Goal: Entertainment & Leisure: Consume media (video, audio)

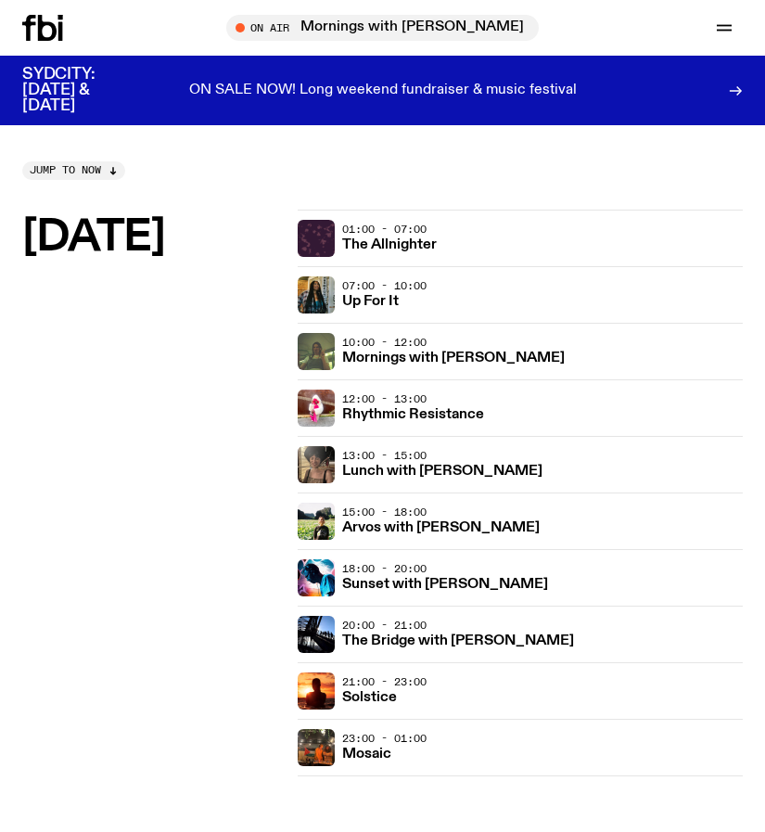
click at [50, 35] on icon at bounding box center [42, 28] width 41 height 26
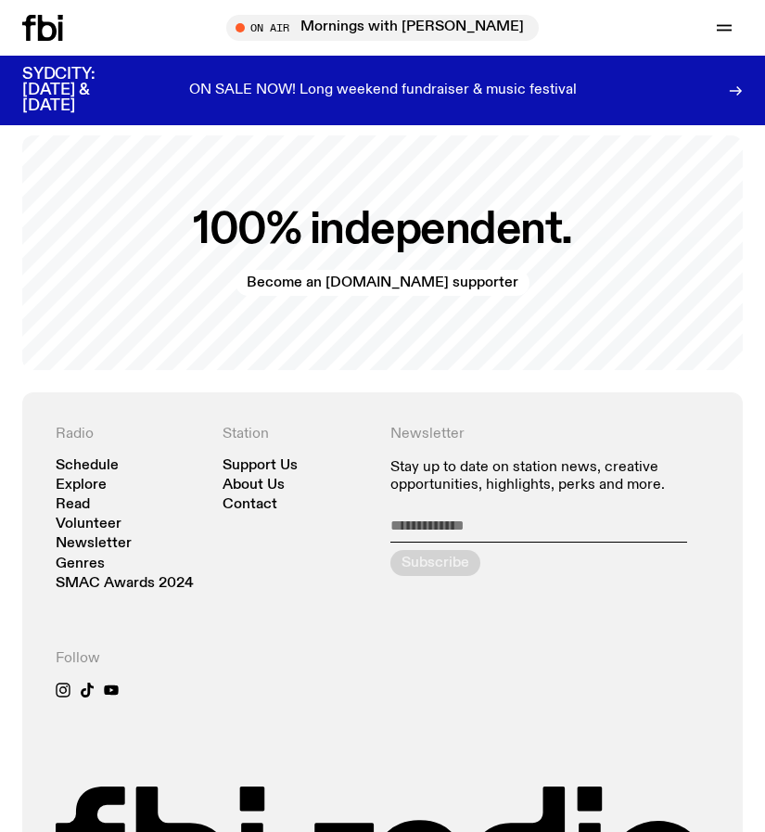
scroll to position [3974, 0]
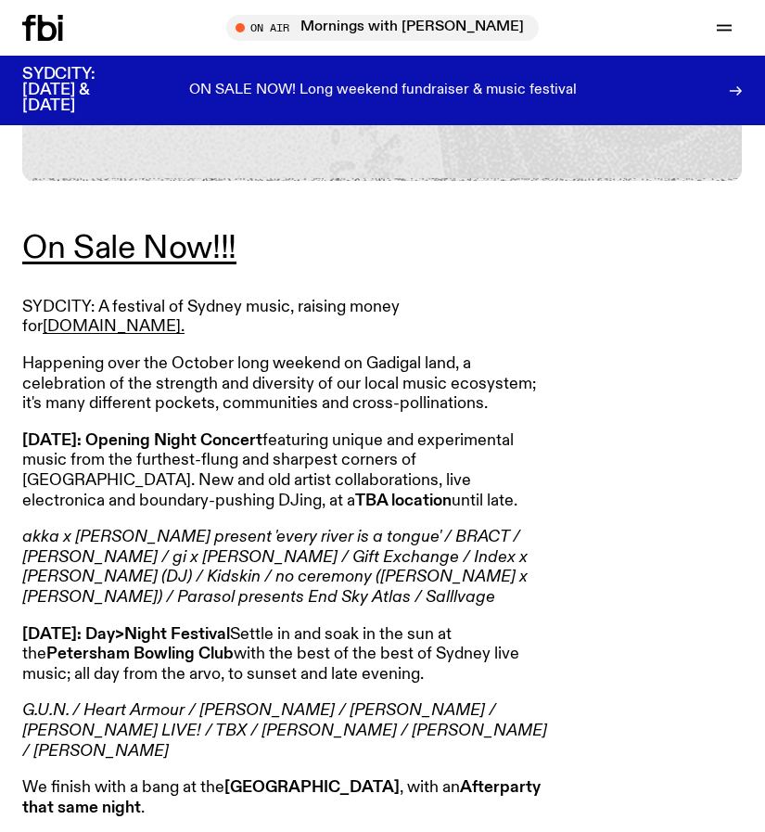
scroll to position [1113, 0]
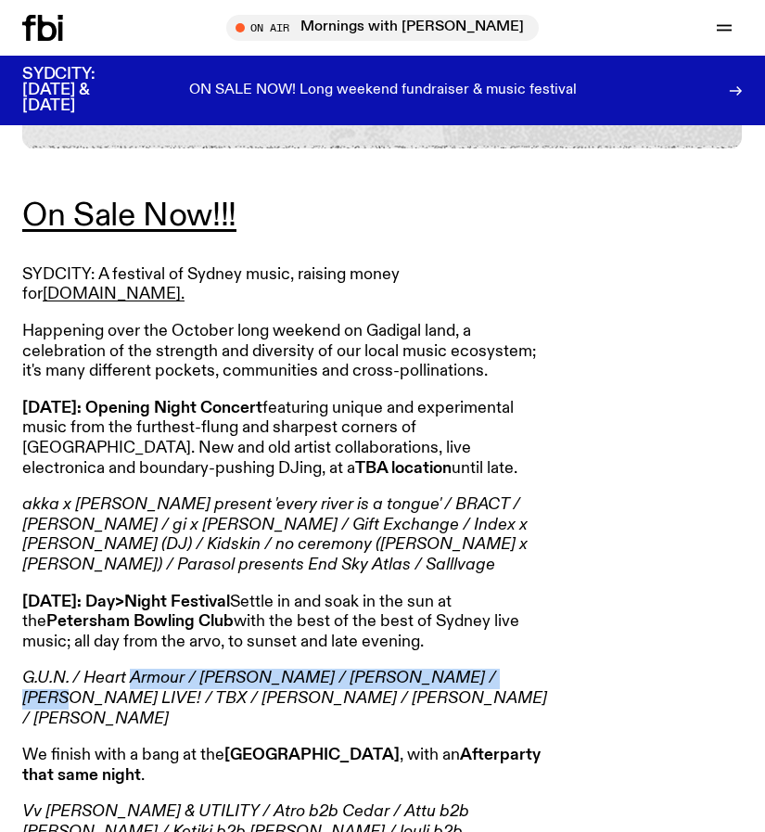
drag, startPoint x: 129, startPoint y: 590, endPoint x: 496, endPoint y: 564, distance: 368.2
click at [496, 564] on article "On Sale Now!!! SYDCITY: A festival of Sydney music, raising money for [DOMAIN_N…" at bounding box center [289, 671] width 534 height 943
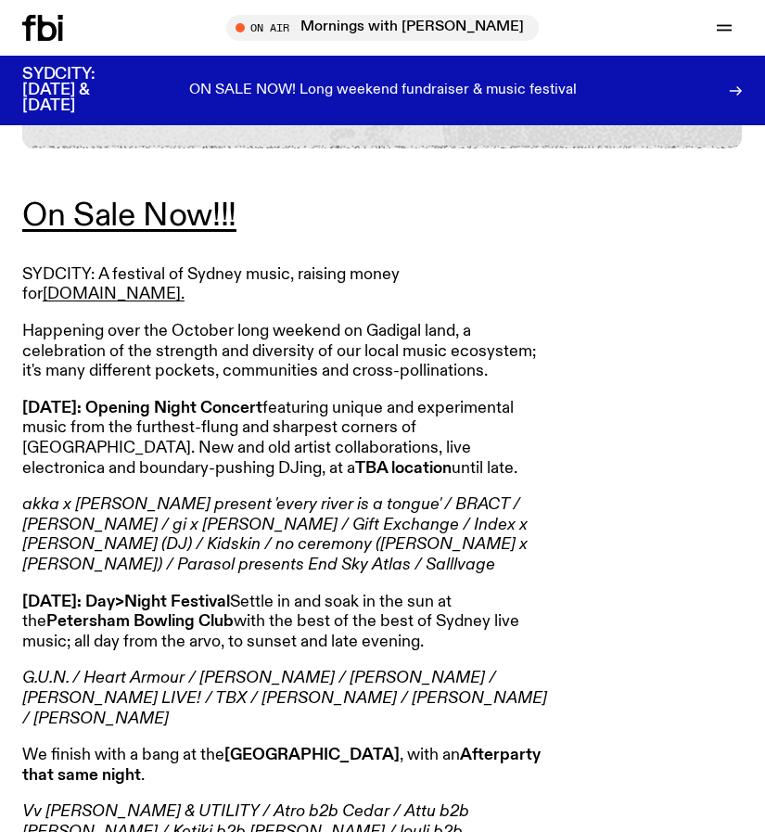
click at [437, 669] on p "G.U.N. / Heart Armour / [PERSON_NAME] / [PERSON_NAME] / [PERSON_NAME] LIVE! / T…" at bounding box center [289, 699] width 534 height 60
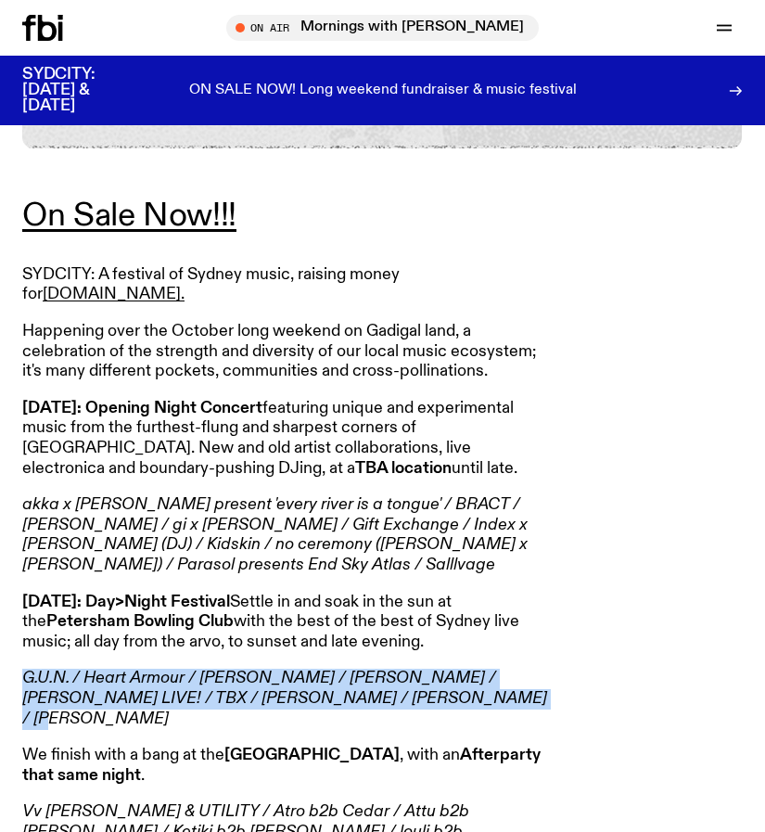
drag, startPoint x: 400, startPoint y: 619, endPoint x: 5, endPoint y: 583, distance: 396.7
click at [5, 583] on div "On Sale Now!!! SYDCITY: A festival of Sydney music, raising money for [DOMAIN_N…" at bounding box center [382, 773] width 765 height 1250
click at [45, 670] on em "G.U.N. / Heart Armour / [PERSON_NAME] / [PERSON_NAME] / [PERSON_NAME] LIVE! / T…" at bounding box center [284, 698] width 525 height 57
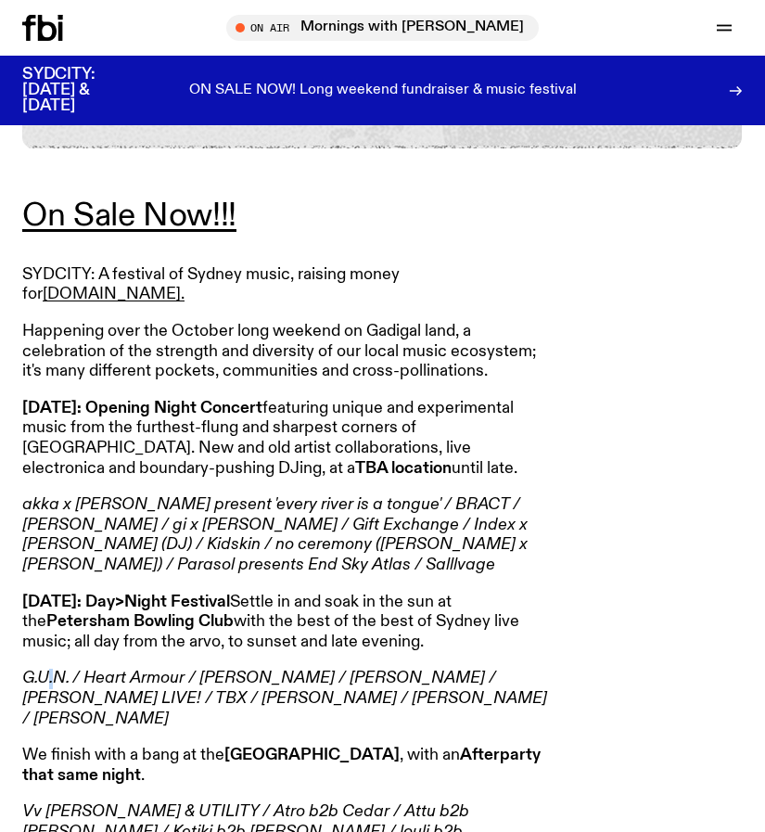
click at [45, 670] on em "G.U.N. / Heart Armour / [PERSON_NAME] / [PERSON_NAME] / [PERSON_NAME] LIVE! / T…" at bounding box center [284, 698] width 525 height 57
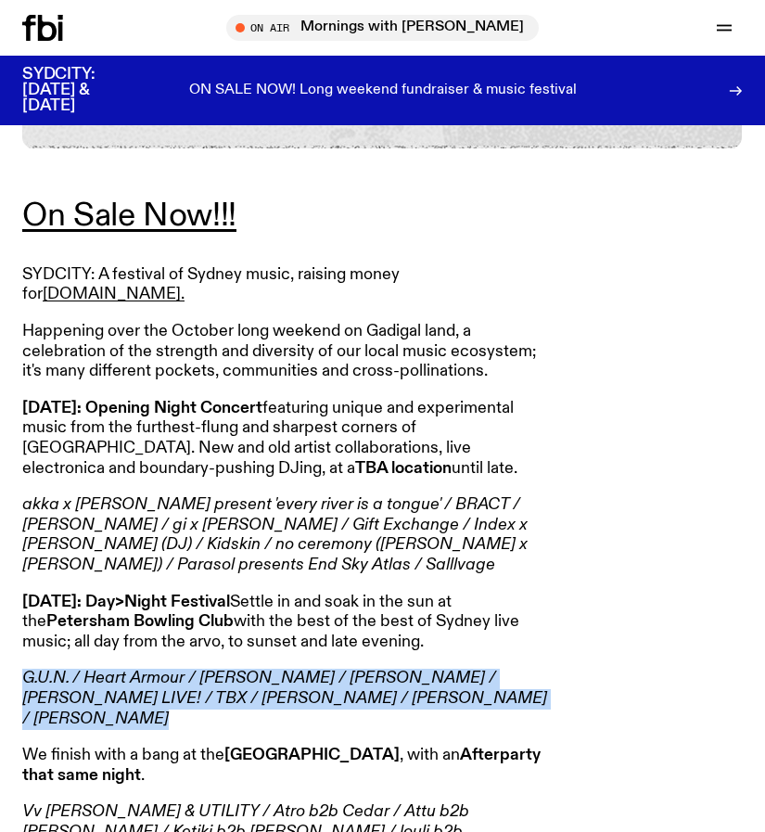
click at [45, 670] on em "G.U.N. / Heart Armour / [PERSON_NAME] / [PERSON_NAME] / [PERSON_NAME] LIVE! / T…" at bounding box center [284, 698] width 525 height 57
click at [250, 670] on em "G.U.N. / Heart Armour / [PERSON_NAME] / [PERSON_NAME] / [PERSON_NAME] LIVE! / T…" at bounding box center [284, 698] width 525 height 57
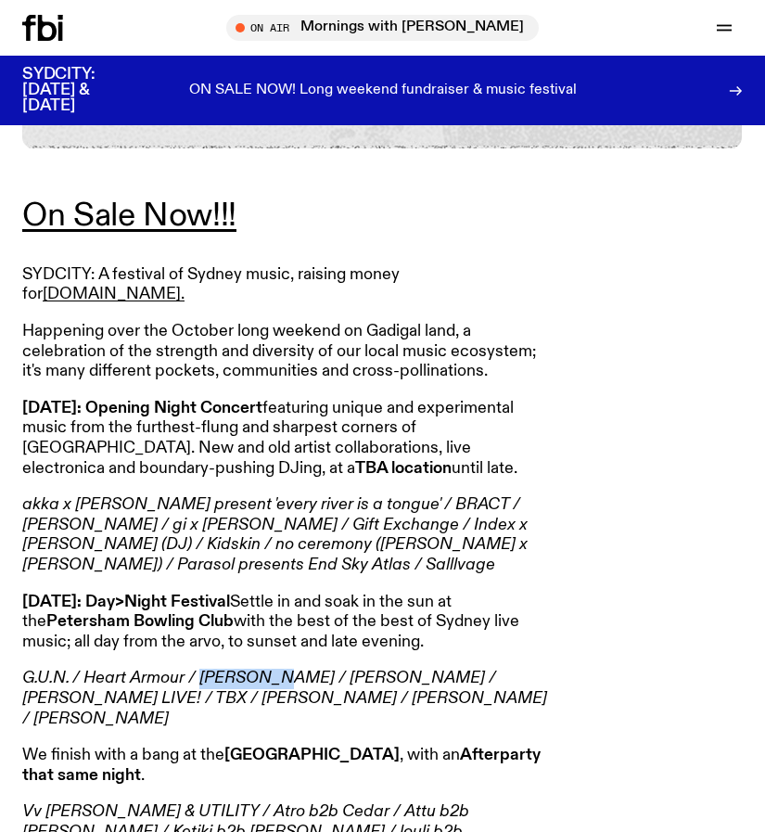
click at [250, 670] on em "G.U.N. / Heart Armour / [PERSON_NAME] / [PERSON_NAME] / [PERSON_NAME] LIVE! / T…" at bounding box center [284, 698] width 525 height 57
click at [255, 670] on em "G.U.N. / Heart Armour / [PERSON_NAME] / [PERSON_NAME] / [PERSON_NAME] LIVE! / T…" at bounding box center [284, 698] width 525 height 57
drag, startPoint x: 397, startPoint y: 589, endPoint x: 514, endPoint y: 593, distance: 116.9
click at [509, 670] on em "G.U.N. / Heart Armour / [PERSON_NAME] / [PERSON_NAME] / [PERSON_NAME] LIVE! / T…" at bounding box center [284, 698] width 525 height 57
click at [518, 669] on p "G.U.N. / Heart Armour / [PERSON_NAME] / [PERSON_NAME] / [PERSON_NAME] LIVE! / T…" at bounding box center [289, 699] width 534 height 60
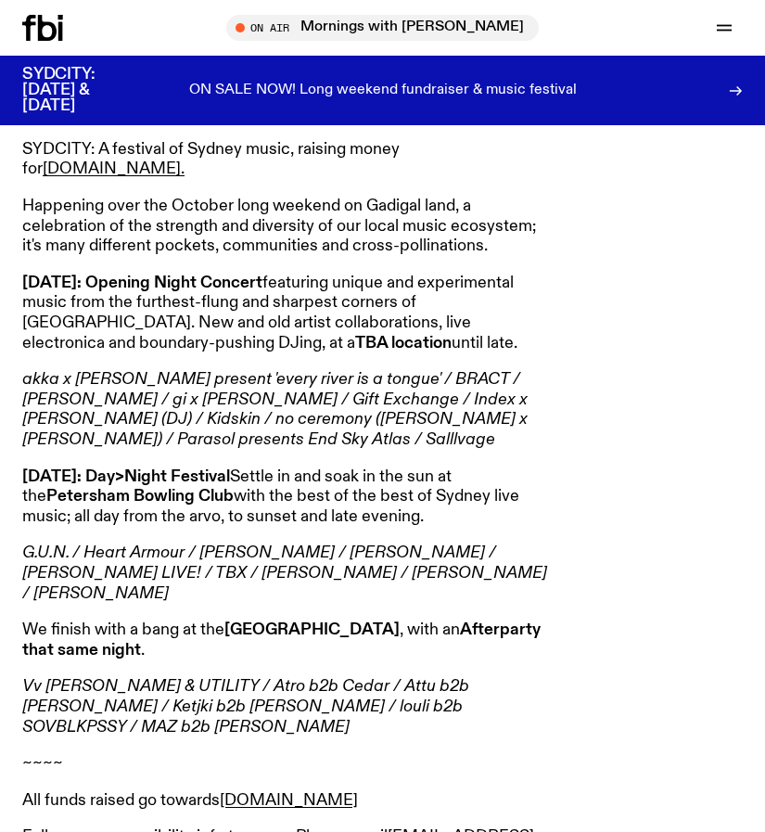
scroll to position [1206, 0]
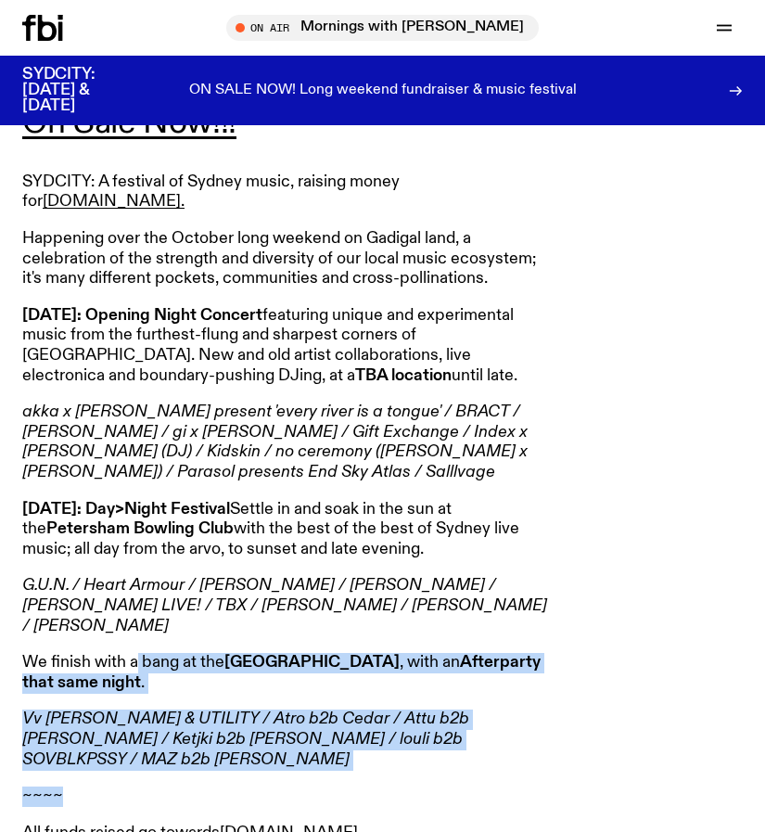
drag, startPoint x: 447, startPoint y: 638, endPoint x: 137, endPoint y: 532, distance: 327.3
click at [137, 532] on article "On Sale Now!!! SYDCITY: A festival of Sydney music, raising money for [DOMAIN_N…" at bounding box center [289, 579] width 534 height 943
click at [77, 710] on em "Vv [PERSON_NAME] & UTILITY / Atro b2b Cedar / Attu b2b [PERSON_NAME] / Ketjki b…" at bounding box center [245, 738] width 447 height 57
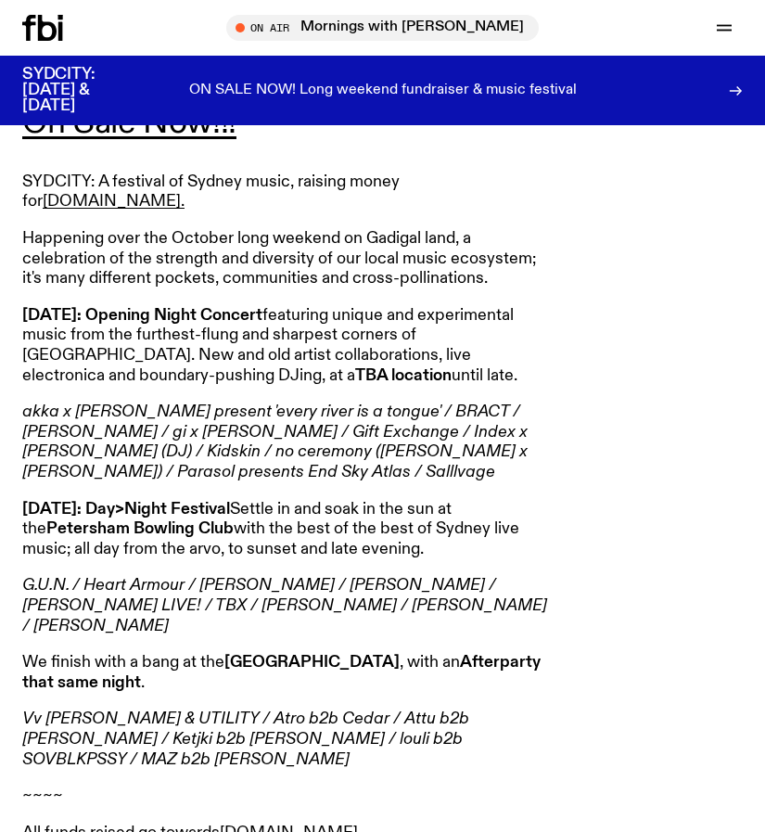
click at [57, 710] on em "Vv [PERSON_NAME] & UTILITY / Atro b2b Cedar / Attu b2b [PERSON_NAME] / Ketjki b…" at bounding box center [245, 738] width 447 height 57
click at [34, 577] on em "G.U.N. / Heart Armour / [PERSON_NAME] / [PERSON_NAME] / [PERSON_NAME] LIVE! / T…" at bounding box center [284, 605] width 525 height 57
click at [72, 710] on em "Vv [PERSON_NAME] & UTILITY / Atro b2b Cedar / Attu b2b [PERSON_NAME] / Ketjki b…" at bounding box center [245, 738] width 447 height 57
click at [6, 505] on div "On Sale Now!!! SYDCITY: A festival of Sydney music, raising money for [DOMAIN_N…" at bounding box center [382, 681] width 765 height 1250
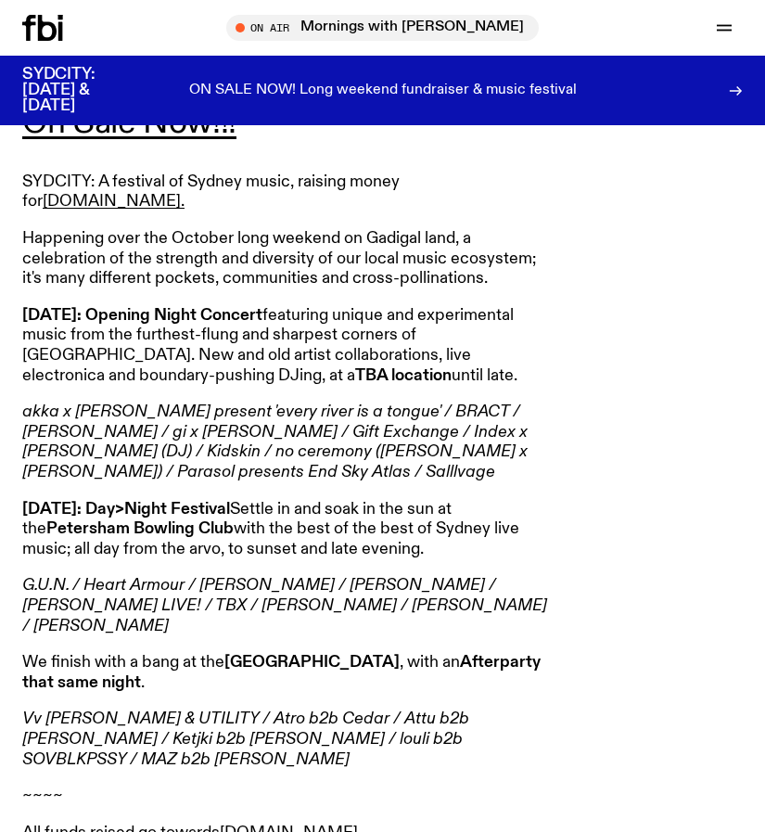
drag, startPoint x: 23, startPoint y: 494, endPoint x: 39, endPoint y: 488, distance: 17.1
click at [32, 577] on em "G.U.N. / Heart Armour / [PERSON_NAME] / [PERSON_NAME] / [PERSON_NAME] LIVE! / T…" at bounding box center [284, 605] width 525 height 57
drag, startPoint x: 39, startPoint y: 488, endPoint x: 60, endPoint y: 480, distance: 22.6
click at [60, 480] on article "On Sale Now!!! SYDCITY: A festival of Sydney music, raising money for [DOMAIN_N…" at bounding box center [289, 579] width 534 height 943
click at [60, 576] on p "G.U.N. / Heart Armour / [PERSON_NAME] / [PERSON_NAME] / [PERSON_NAME] LIVE! / T…" at bounding box center [289, 606] width 534 height 60
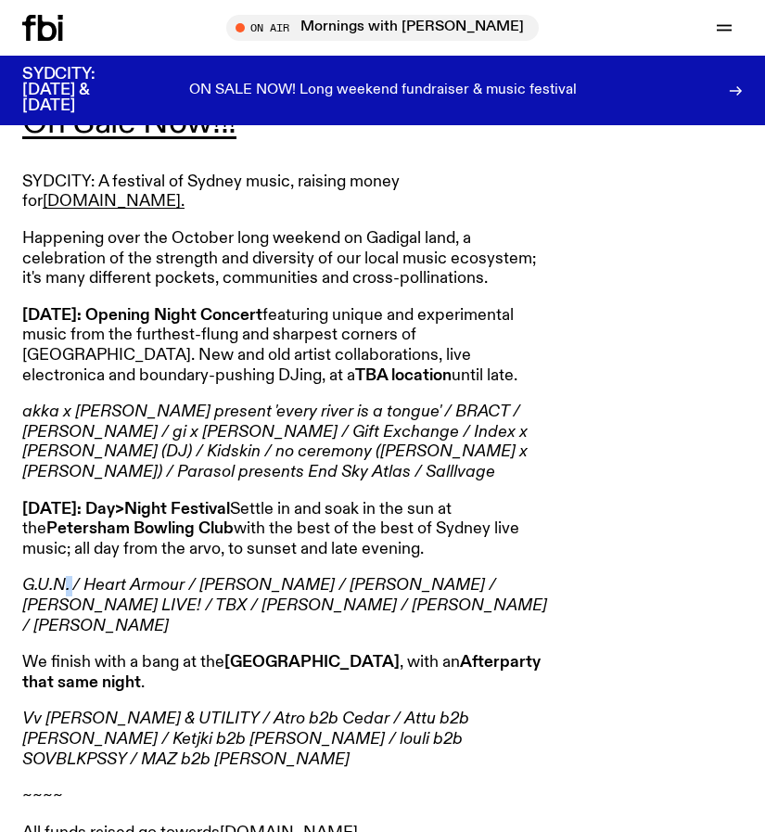
click at [60, 576] on p "G.U.N. / Heart Armour / [PERSON_NAME] / [PERSON_NAME] / [PERSON_NAME] LIVE! / T…" at bounding box center [289, 606] width 534 height 60
click at [58, 577] on em "G.U.N. / Heart Armour / [PERSON_NAME] / [PERSON_NAME] / [PERSON_NAME] LIVE! / T…" at bounding box center [284, 605] width 525 height 57
click at [65, 710] on em "Vv [PERSON_NAME] & UTILITY / Atro b2b Cedar / Attu b2b [PERSON_NAME] / Ketjki b…" at bounding box center [245, 738] width 447 height 57
click at [105, 653] on p "We finish with a bang at the [GEOGRAPHIC_DATA] , with an Afterparty that same n…" at bounding box center [289, 673] width 534 height 40
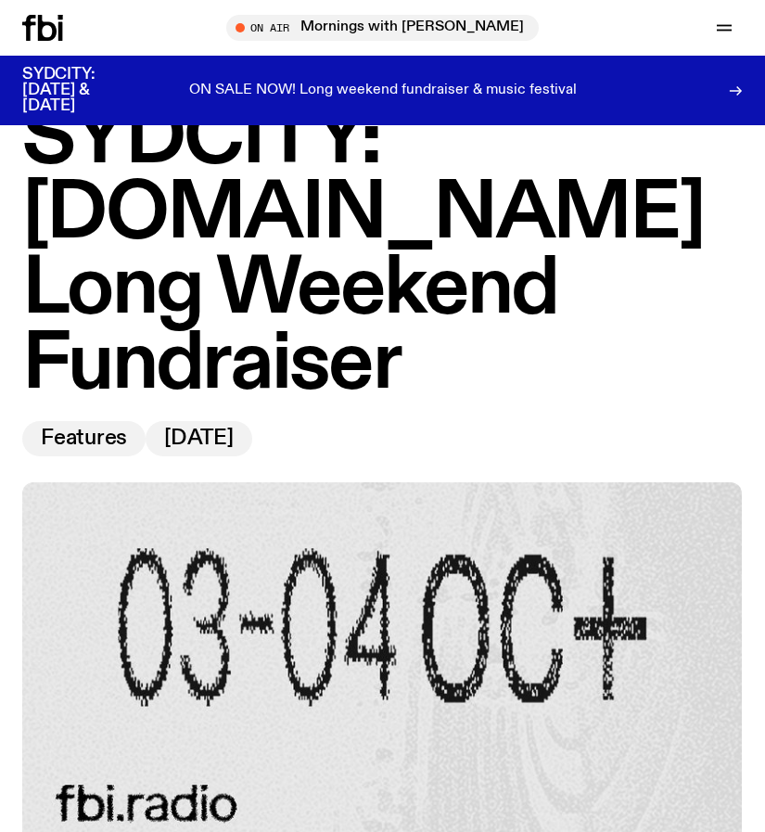
scroll to position [93, 0]
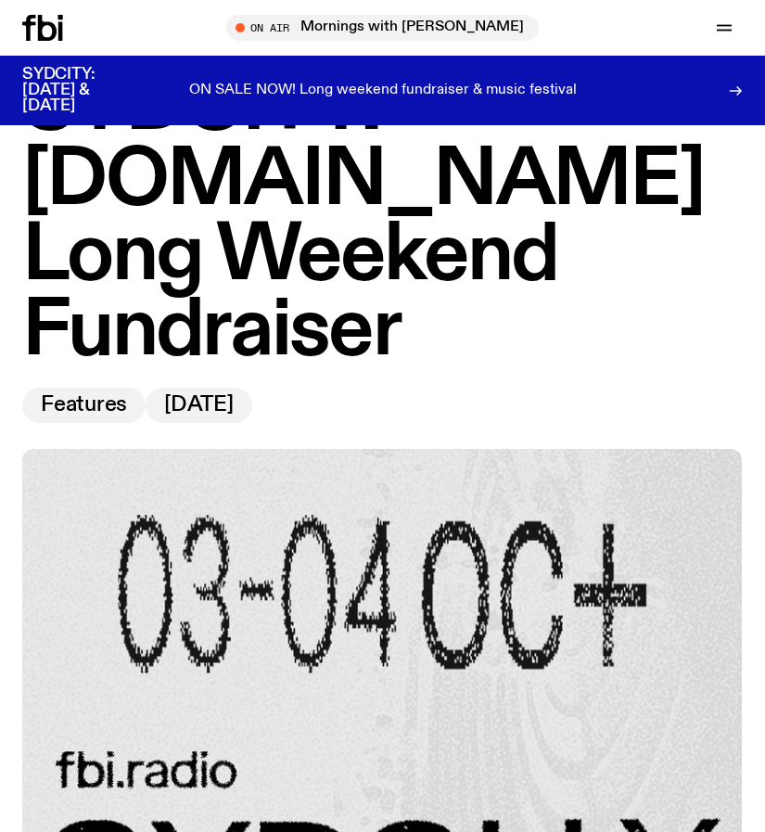
click at [32, 28] on icon at bounding box center [42, 28] width 41 height 26
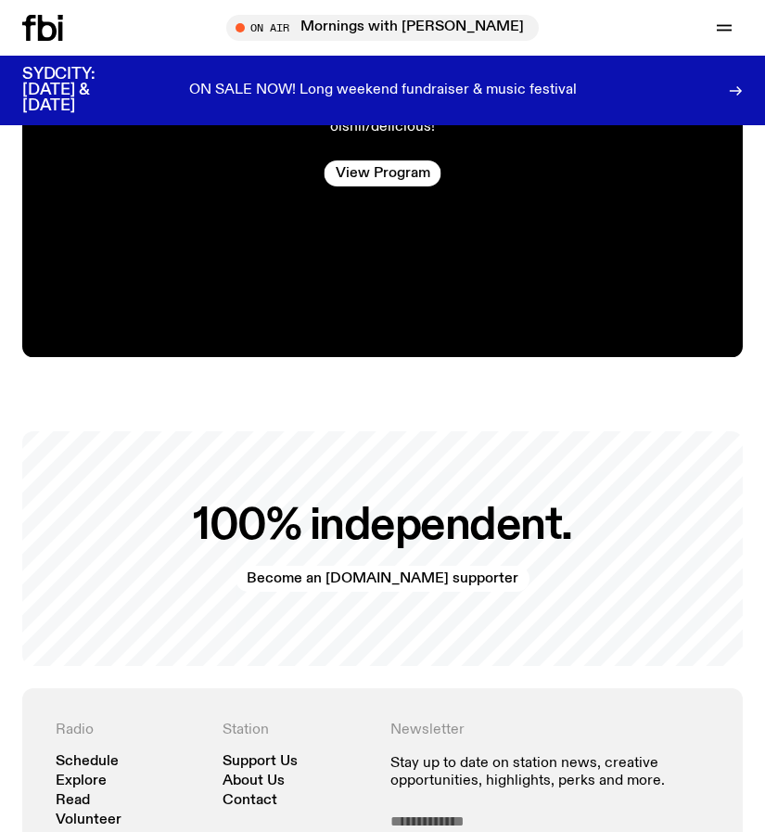
scroll to position [3524, 0]
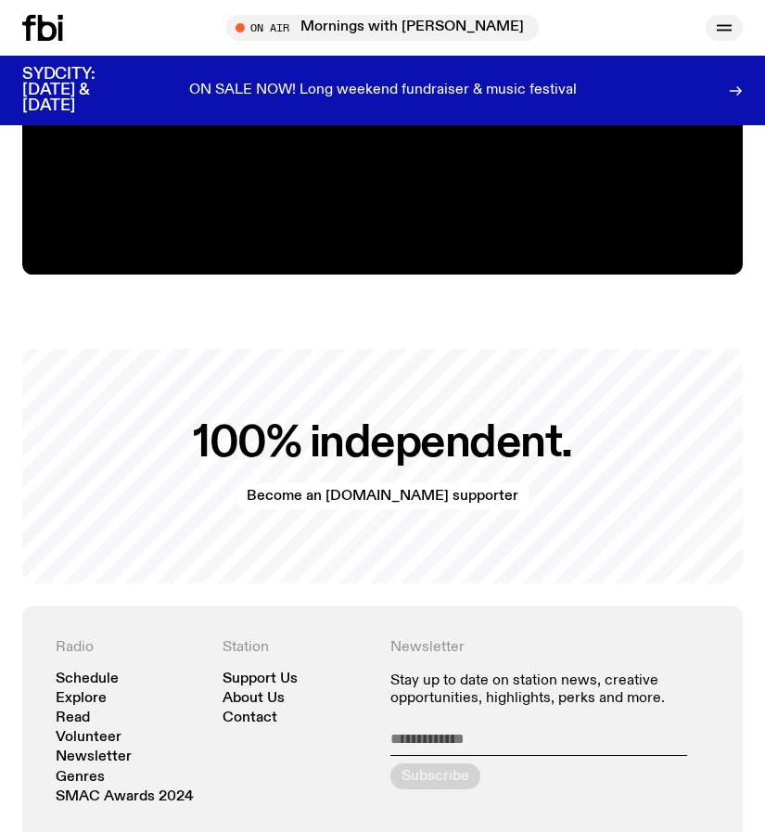
click at [733, 30] on icon "button" at bounding box center [724, 28] width 22 height 22
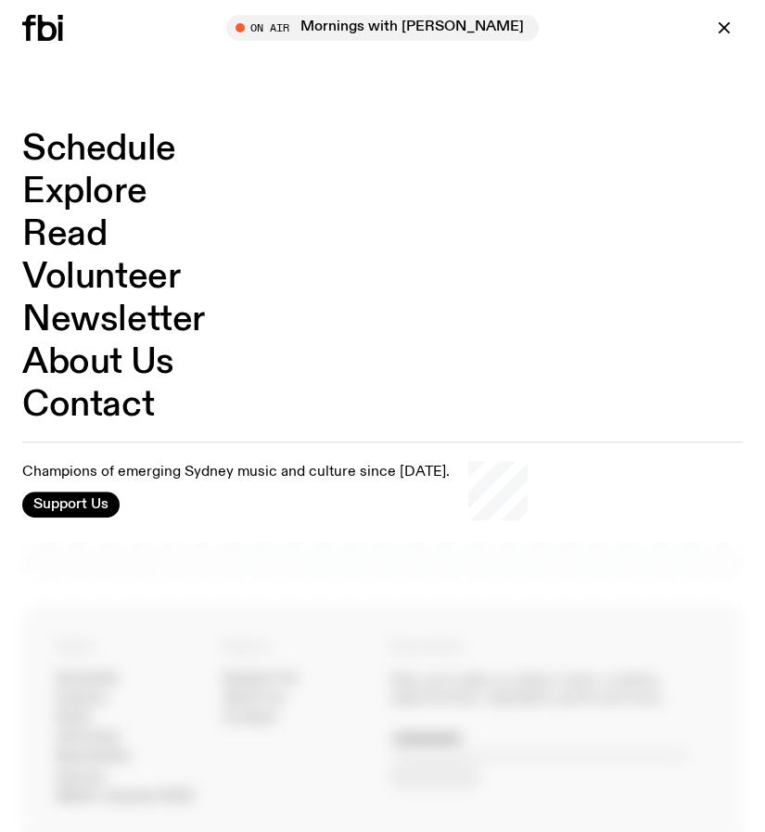
click at [64, 145] on link "Schedule" at bounding box center [99, 149] width 154 height 35
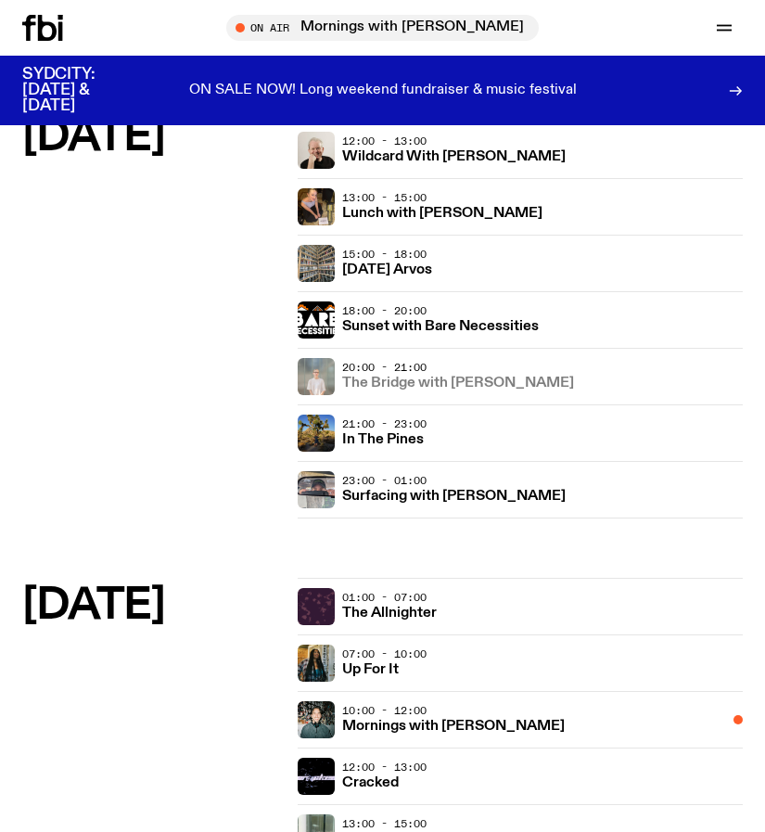
scroll to position [835, 0]
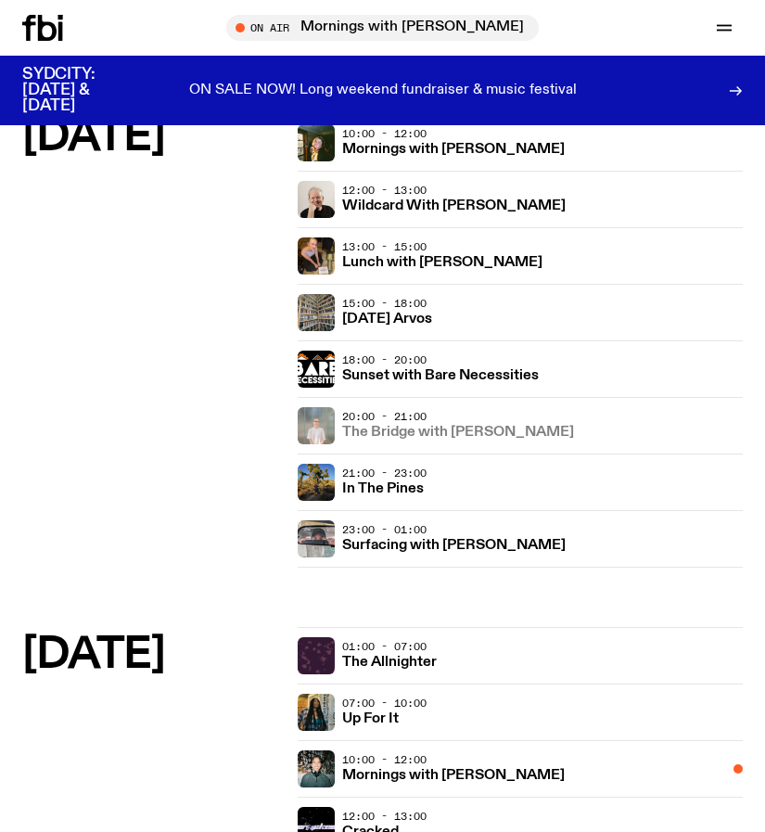
click at [414, 424] on link "The Bridge with [PERSON_NAME]" at bounding box center [458, 431] width 232 height 18
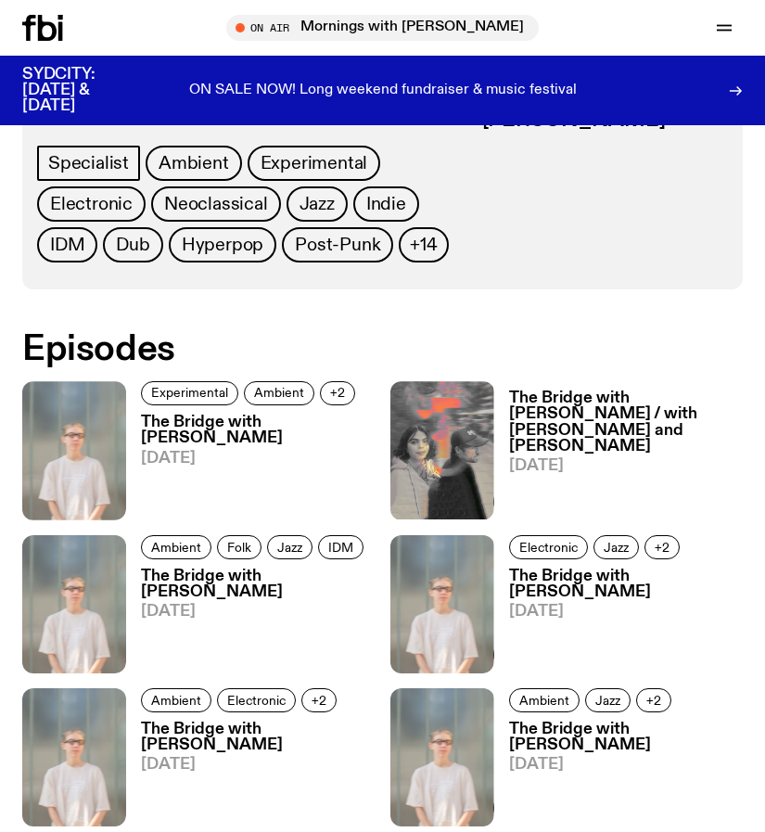
scroll to position [835, 0]
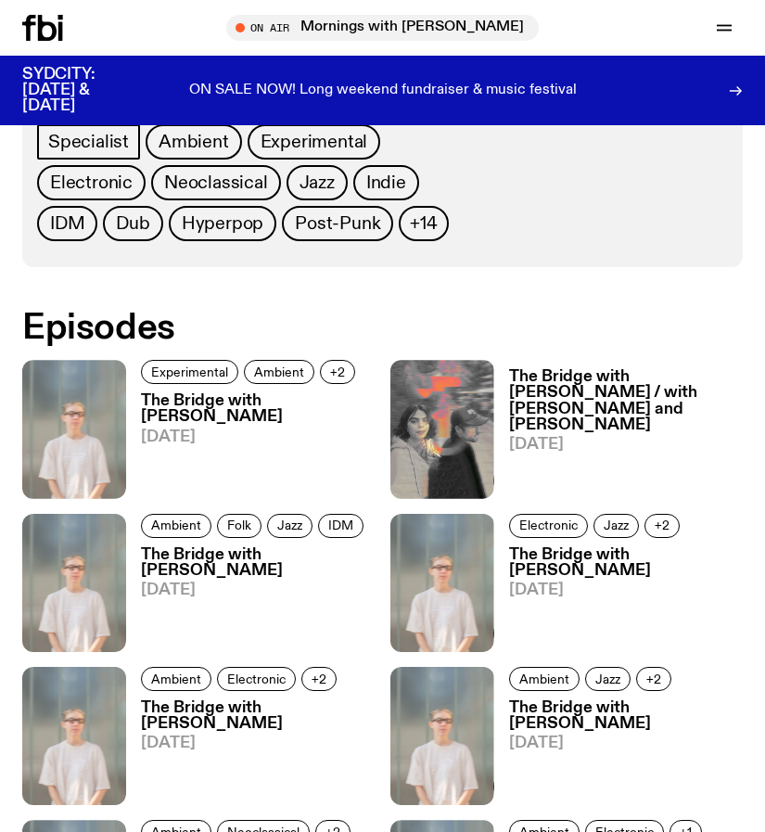
click at [165, 425] on h3 "The Bridge with [PERSON_NAME]" at bounding box center [258, 409] width 235 height 32
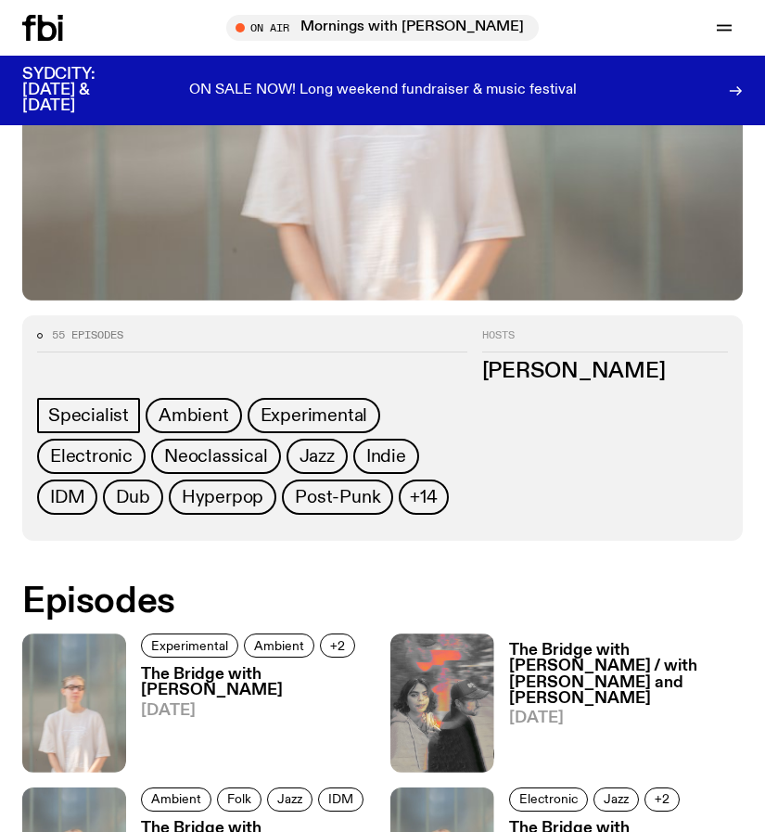
scroll to position [556, 0]
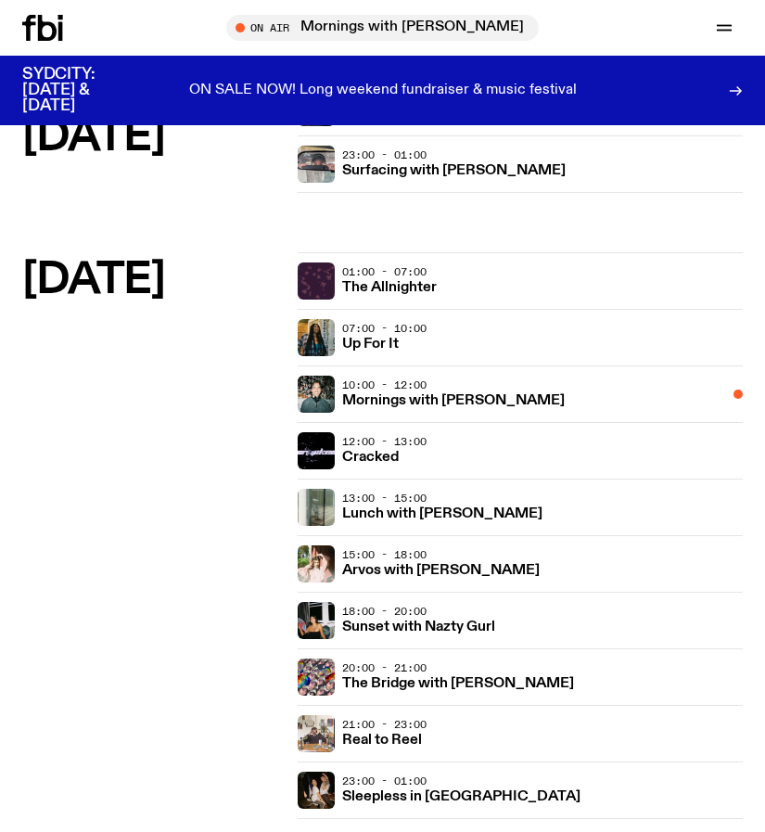
scroll to position [1206, 0]
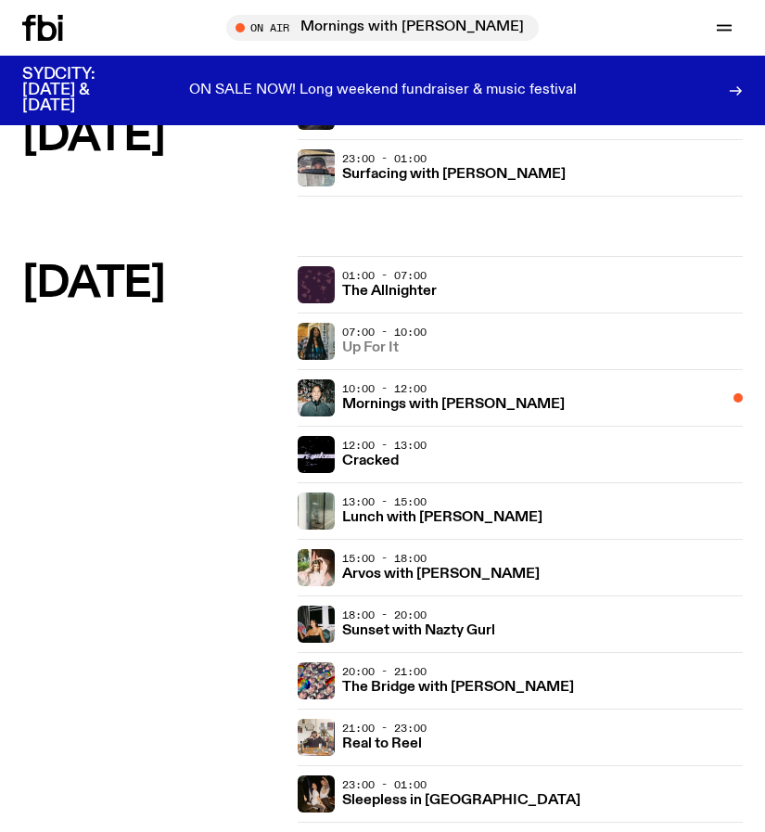
click at [373, 349] on h3 "Up For It" at bounding box center [370, 348] width 57 height 14
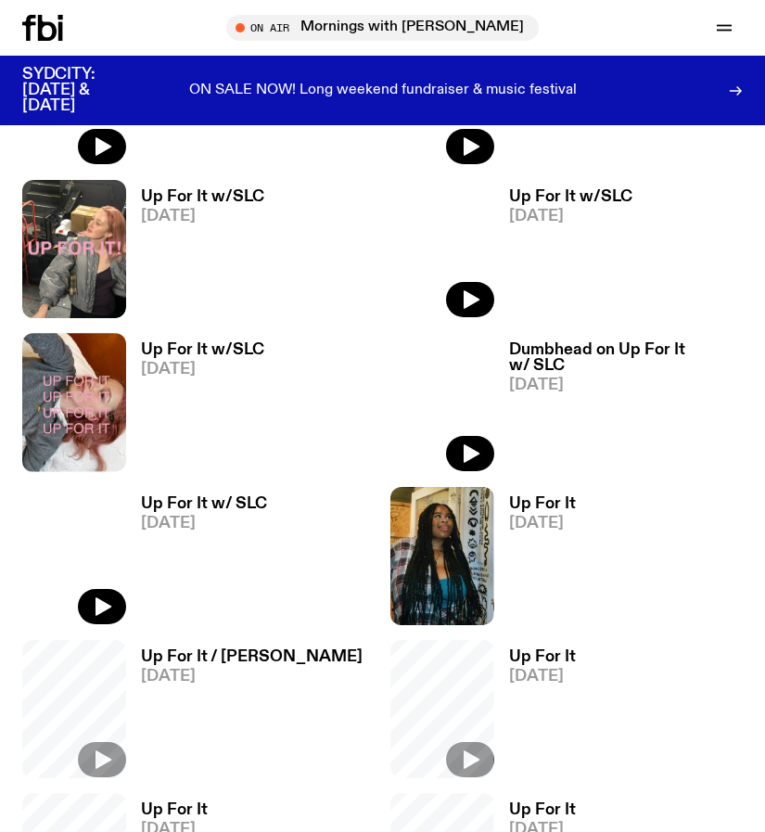
scroll to position [927, 0]
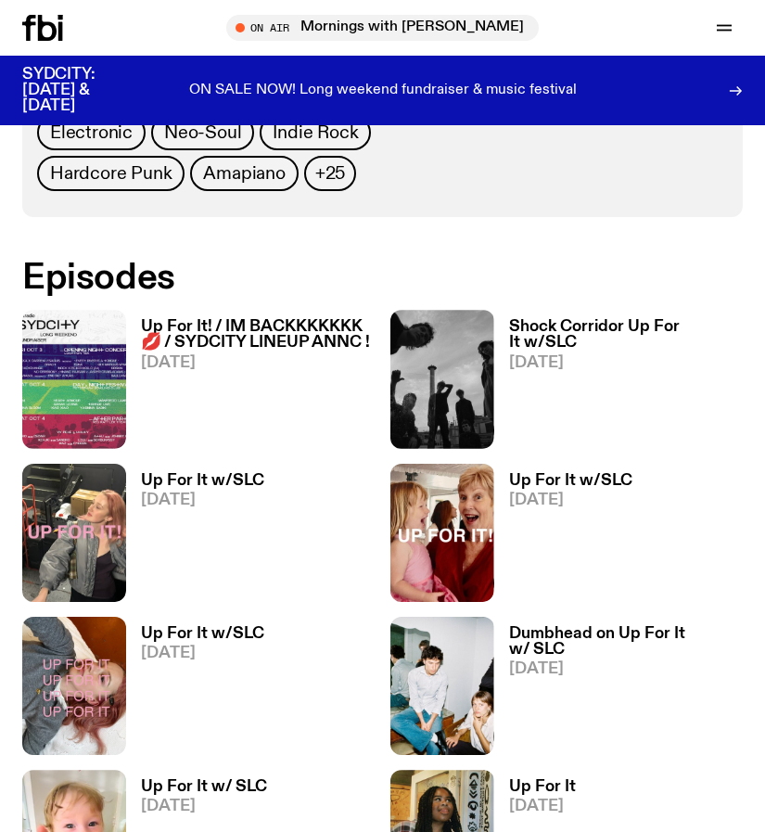
click at [228, 344] on h3 "Up For It! / IM BACKKKKKKK 💋 / SYDCITY LINEUP ANNC !" at bounding box center [258, 335] width 235 height 32
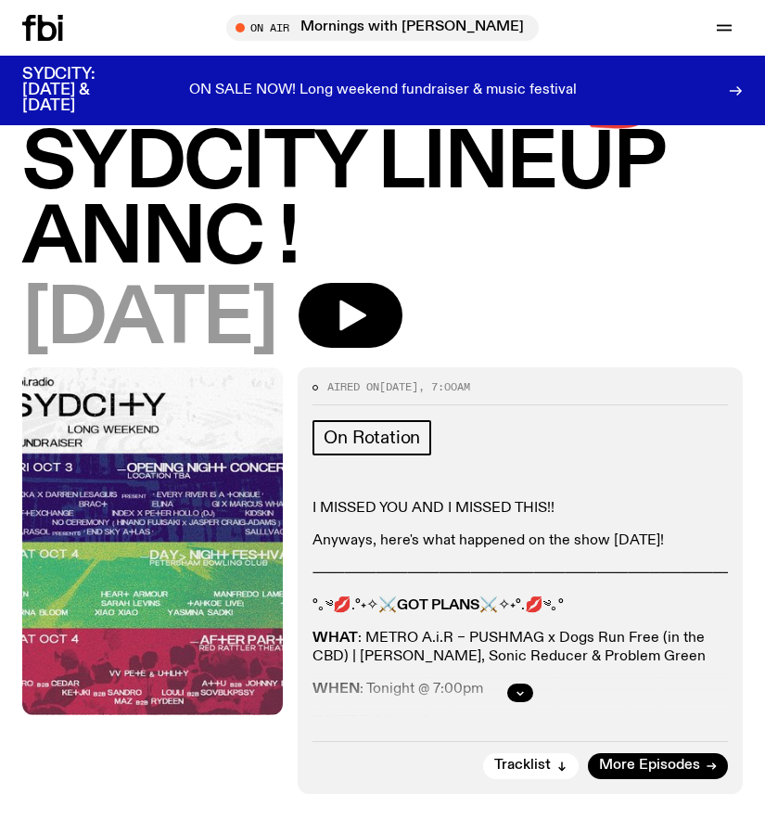
scroll to position [185, 0]
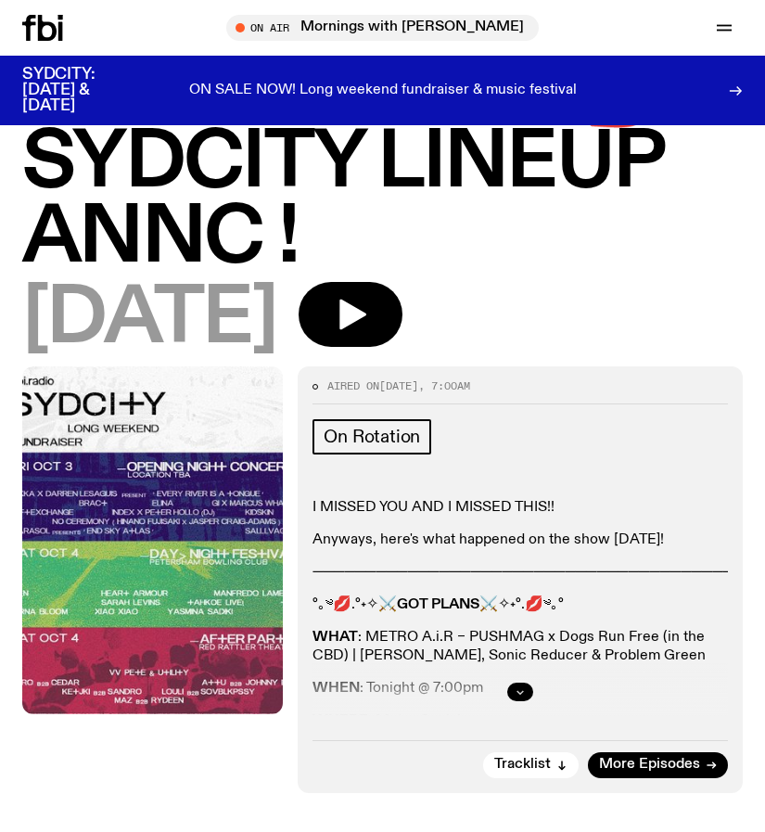
click at [511, 695] on button "button" at bounding box center [520, 692] width 26 height 19
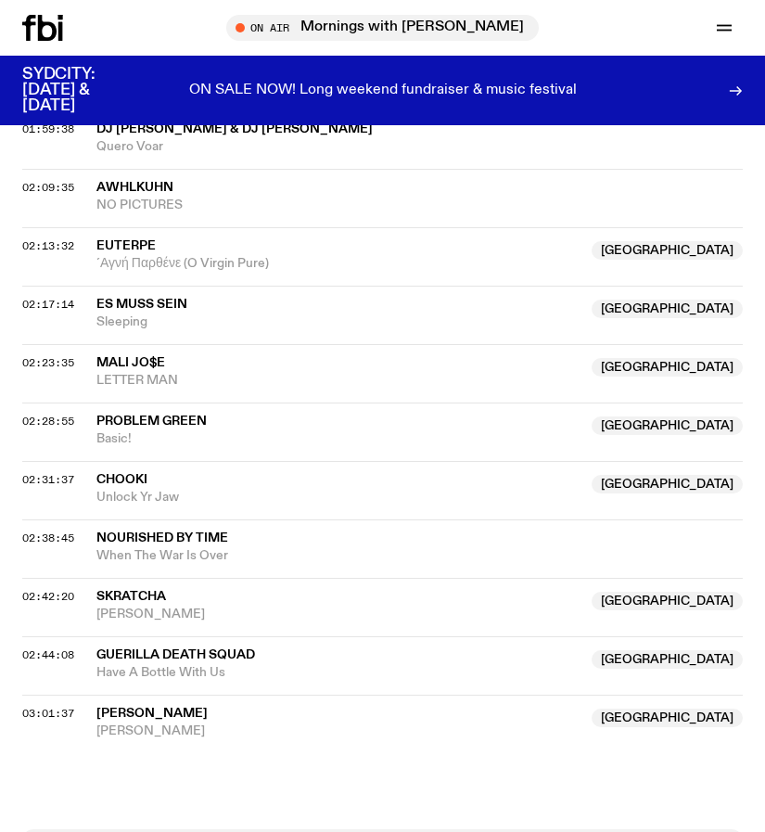
scroll to position [2690, 0]
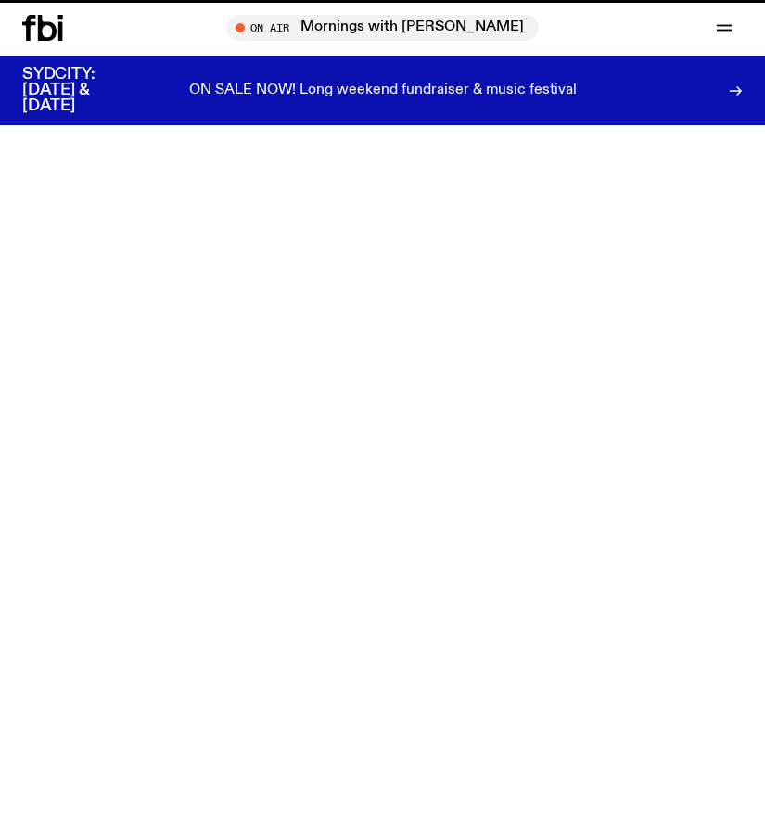
scroll to position [927, 0]
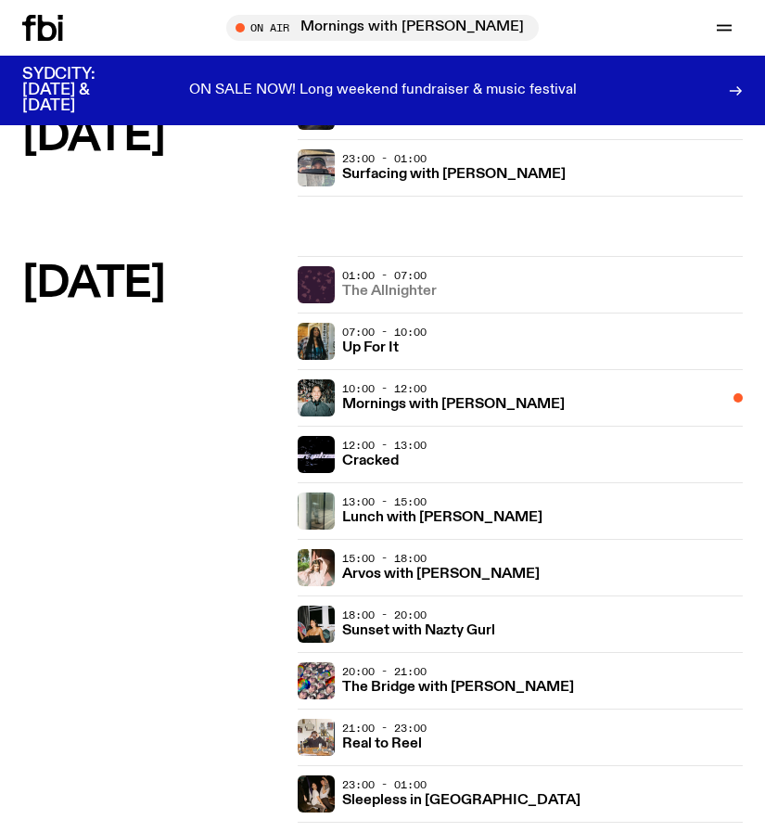
click at [398, 281] on link "The Allnighter" at bounding box center [389, 290] width 95 height 18
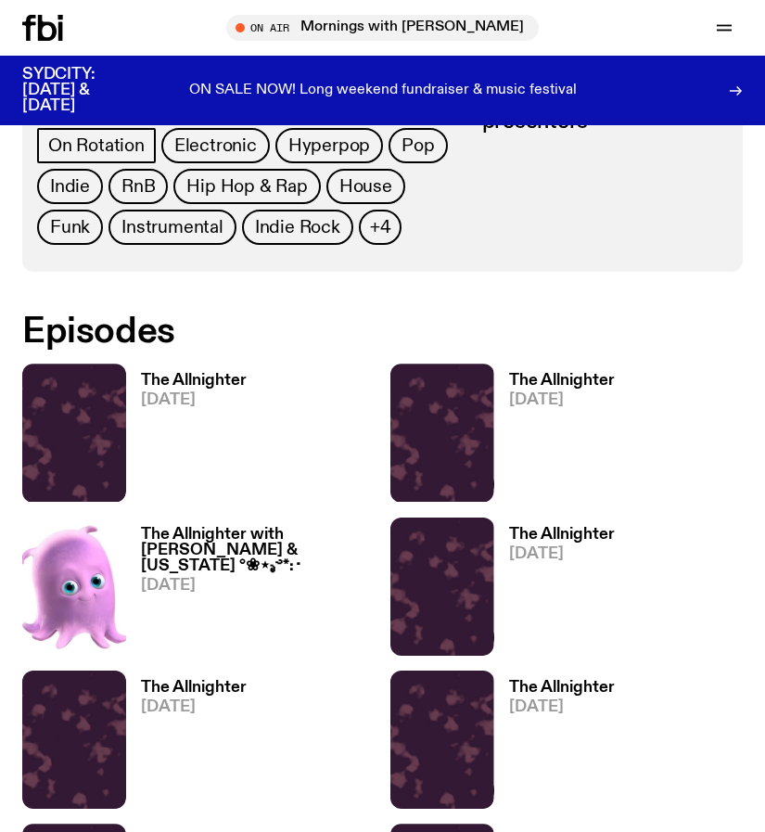
scroll to position [835, 0]
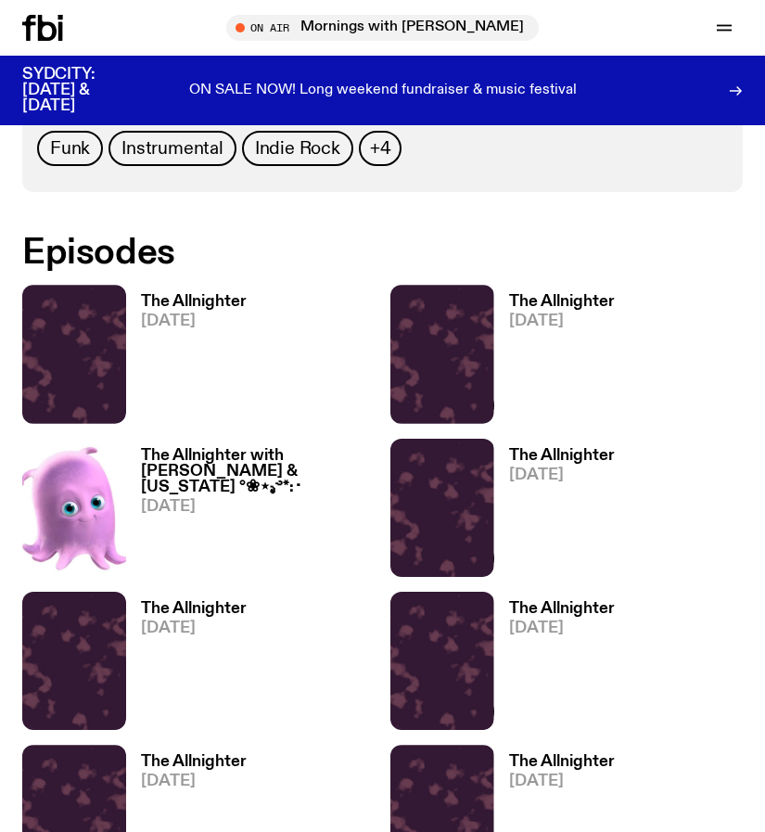
click at [198, 305] on h3 "The Allnighter" at bounding box center [194, 302] width 106 height 16
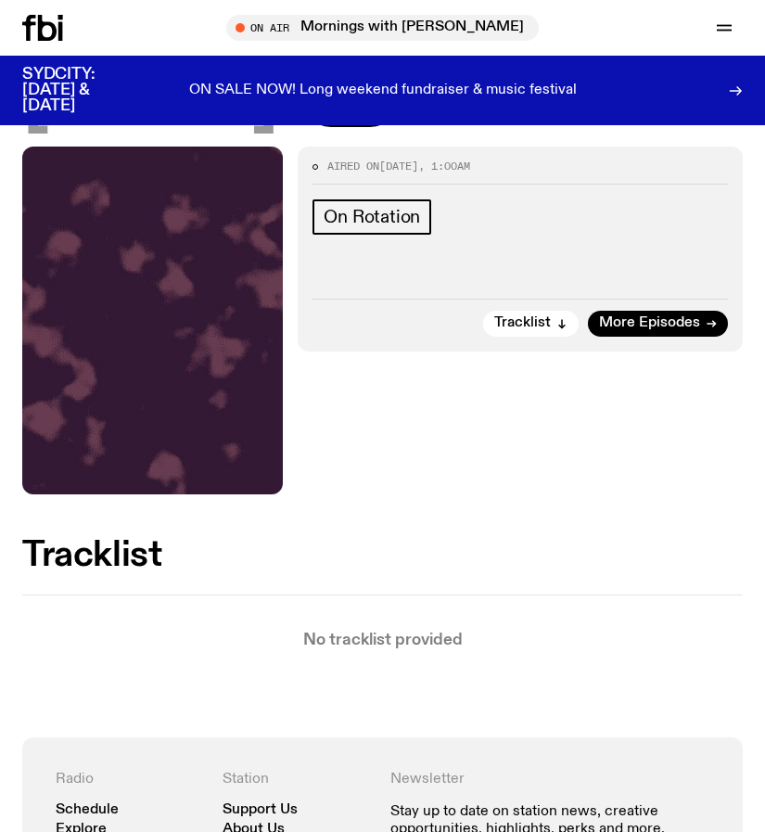
scroll to position [185, 0]
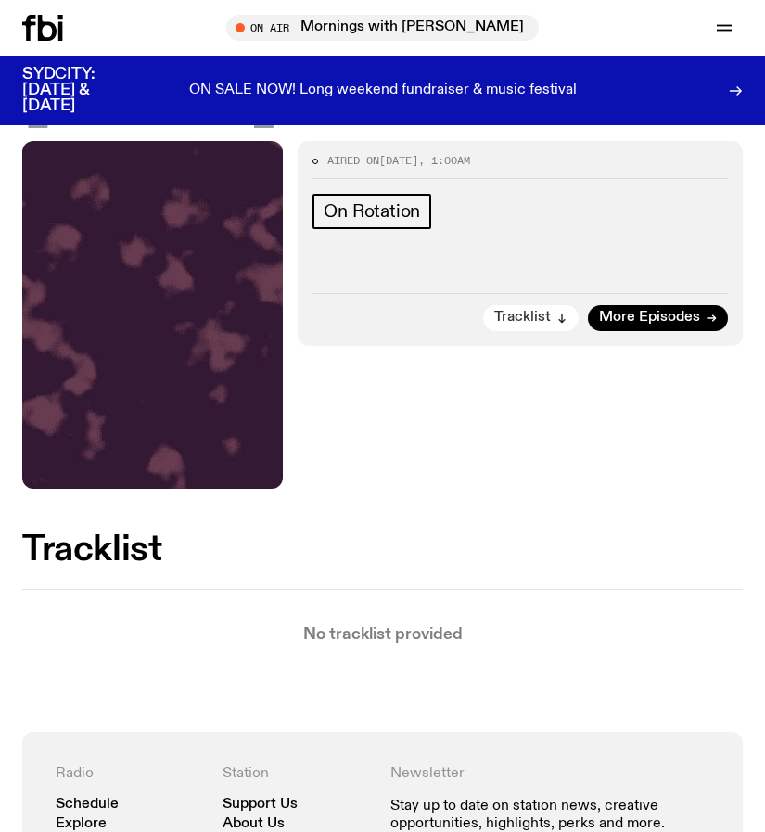
click at [567, 317] on icon "button" at bounding box center [561, 318] width 11 height 11
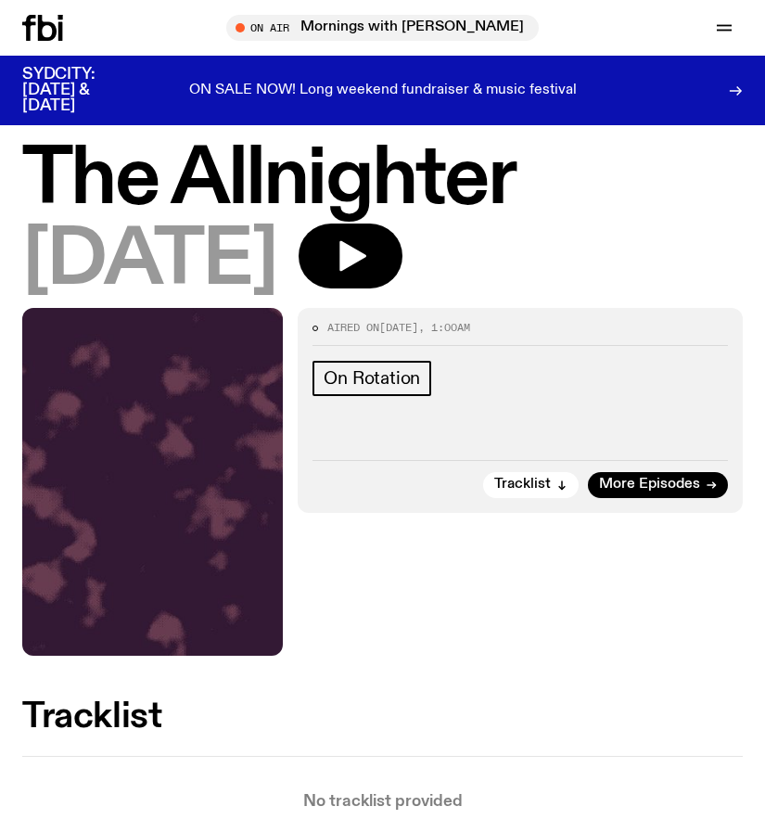
scroll to position [0, 0]
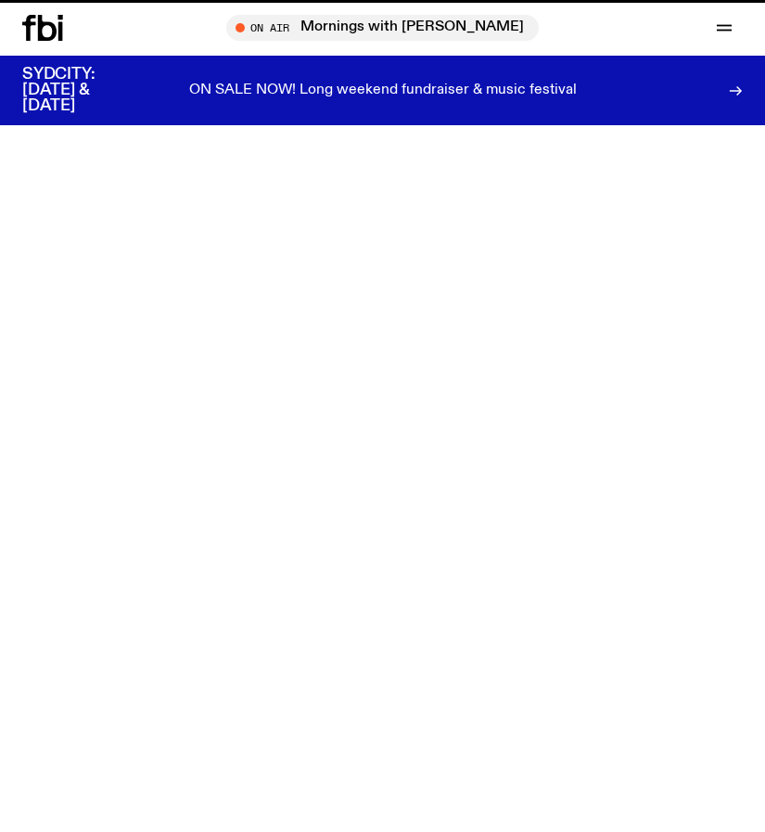
scroll to position [835, 0]
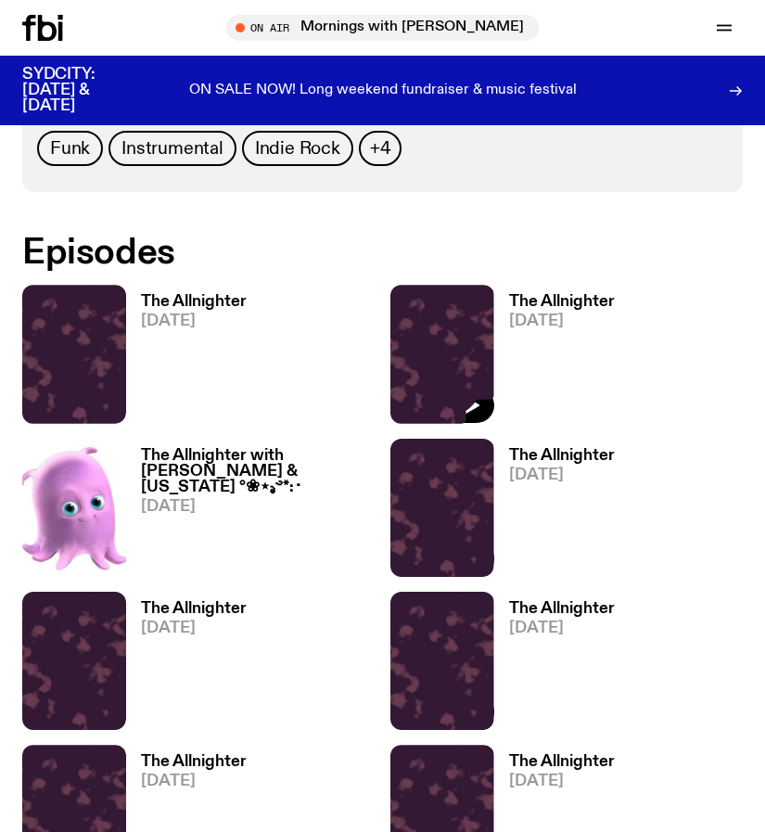
click at [465, 323] on img at bounding box center [442, 354] width 104 height 138
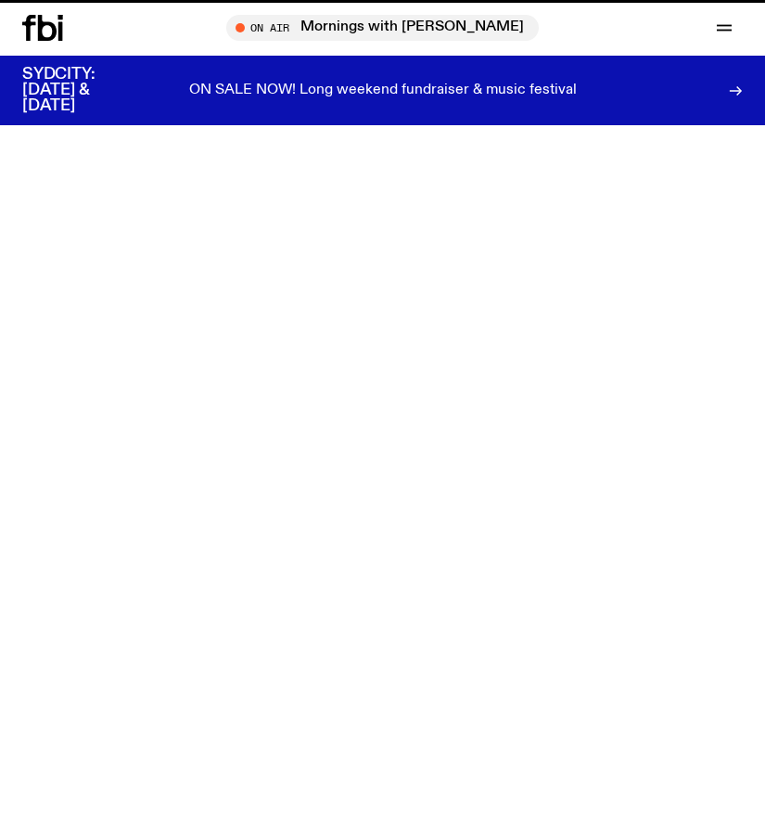
scroll to position [835, 0]
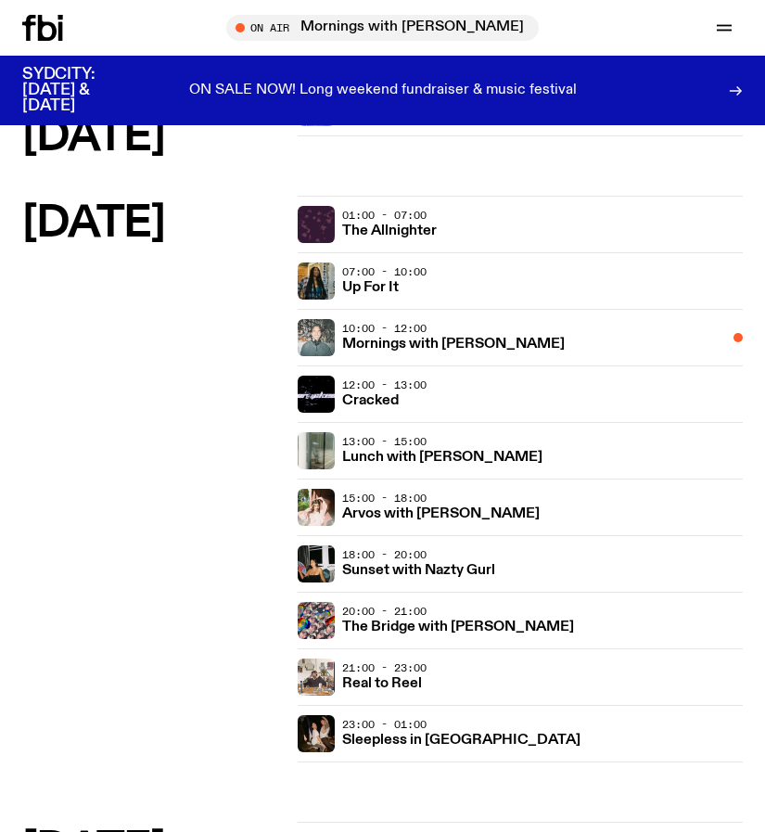
scroll to position [1298, 0]
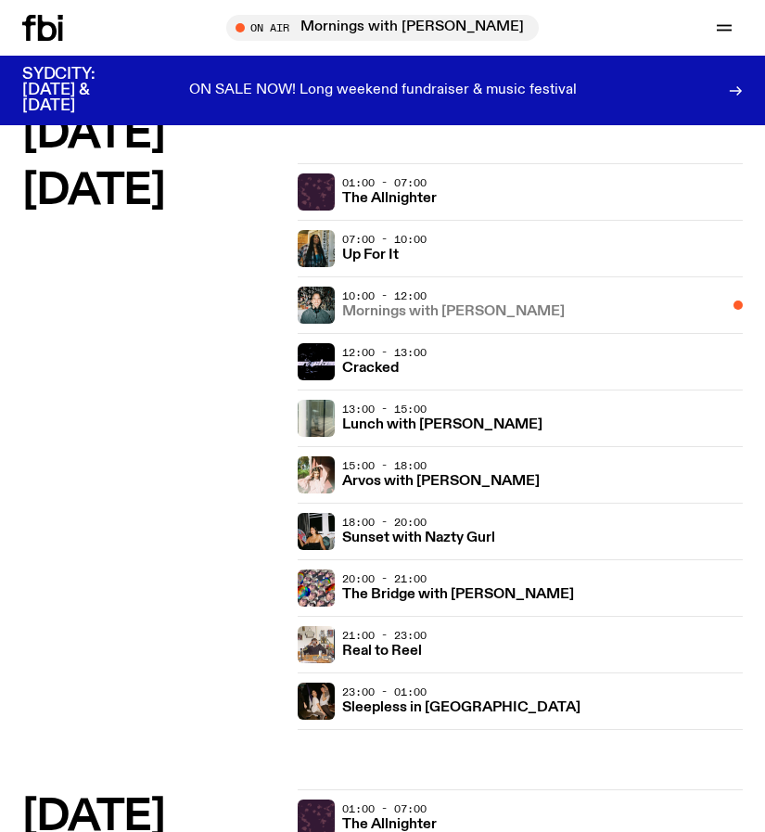
click at [370, 305] on h3 "Mornings with [PERSON_NAME]" at bounding box center [453, 312] width 223 height 14
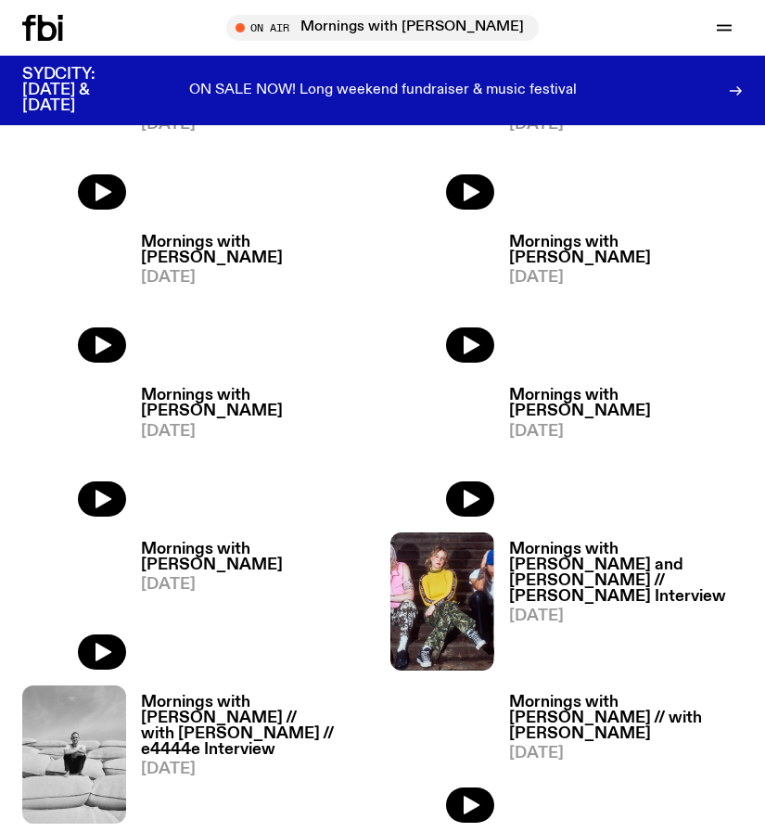
scroll to position [835, 0]
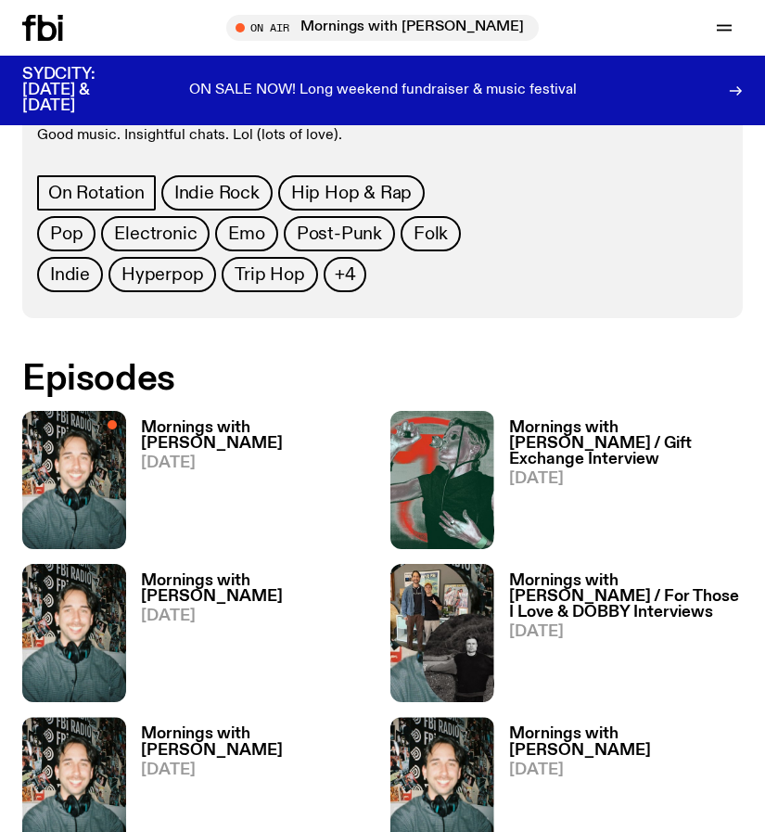
click at [196, 436] on link "Mornings with [PERSON_NAME] [DATE]" at bounding box center [250, 484] width 249 height 129
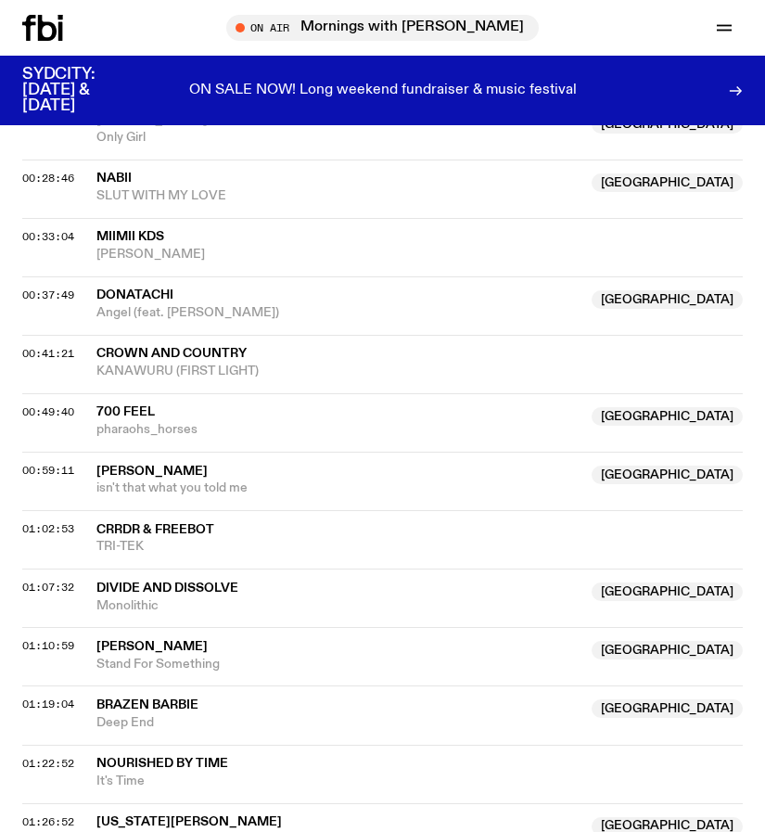
scroll to position [1020, 0]
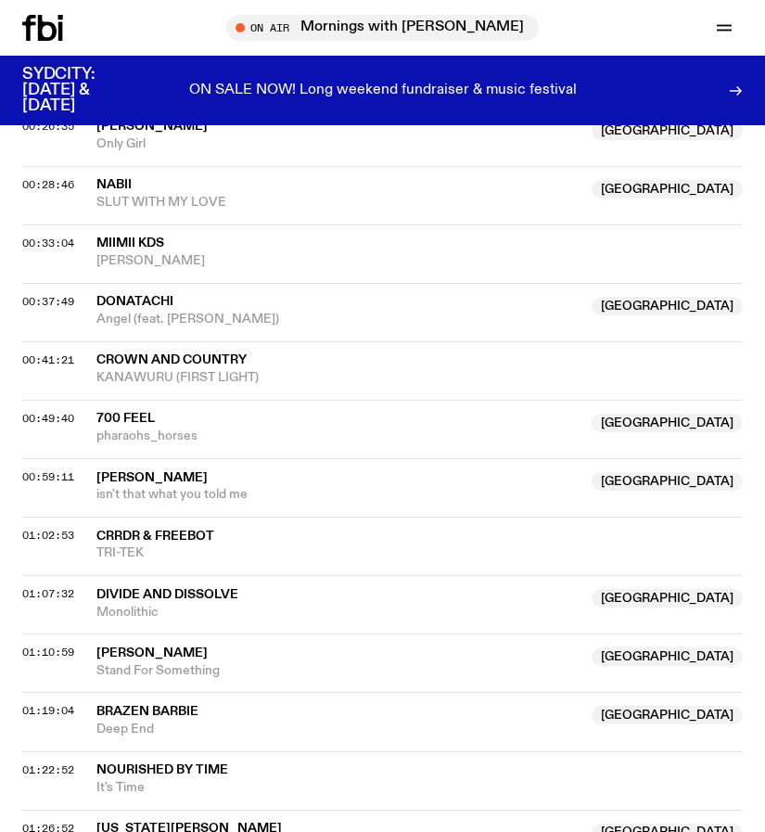
click at [162, 434] on span "pharaohs_horses" at bounding box center [338, 437] width 484 height 18
click at [161, 434] on div "Copied" at bounding box center [136, 428] width 50 height 18
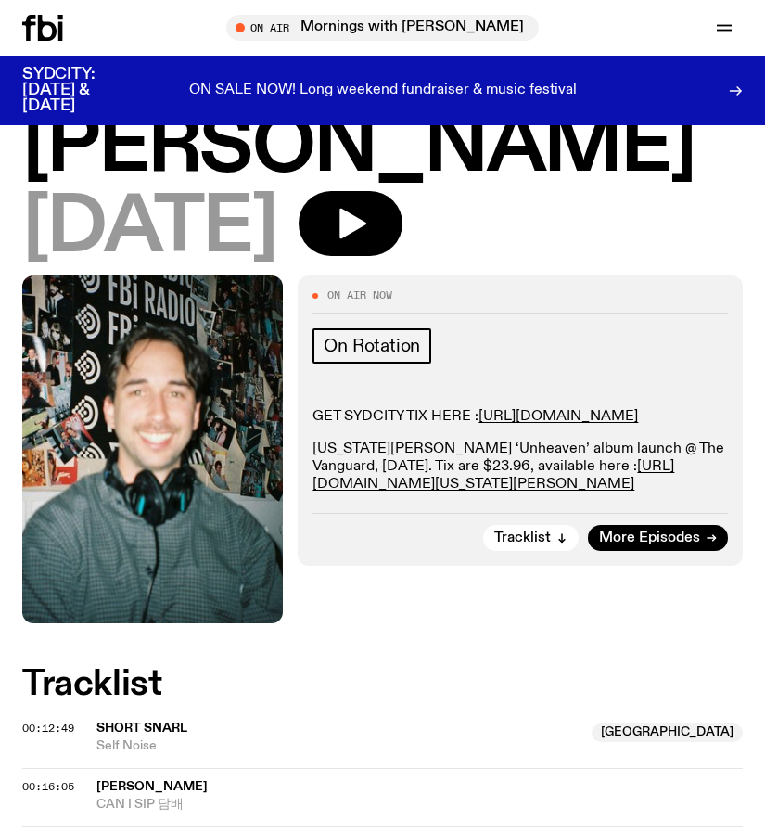
scroll to position [93, 0]
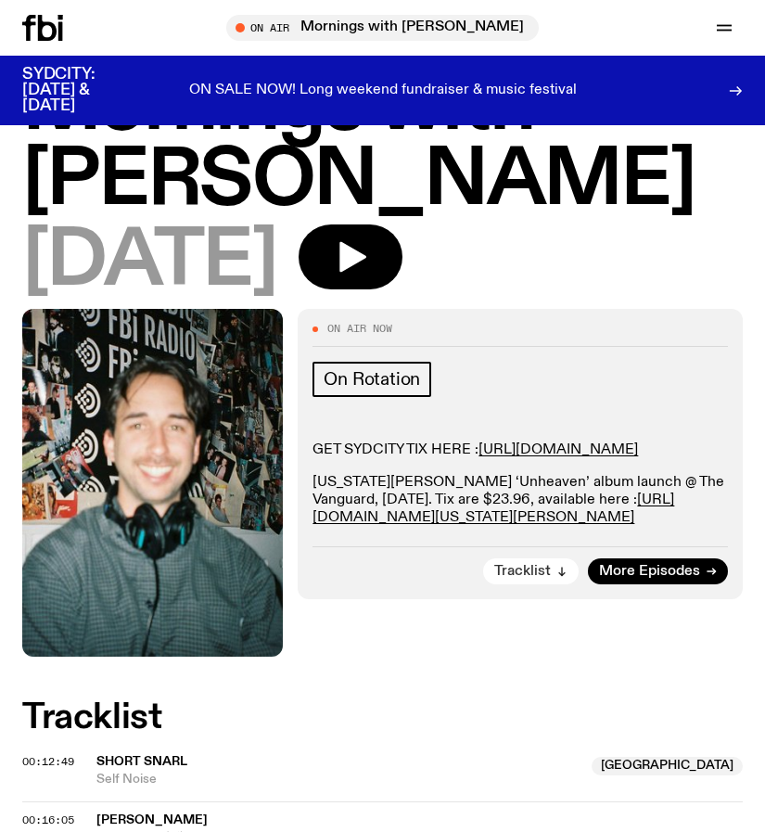
click at [559, 577] on icon "button" at bounding box center [561, 571] width 11 height 11
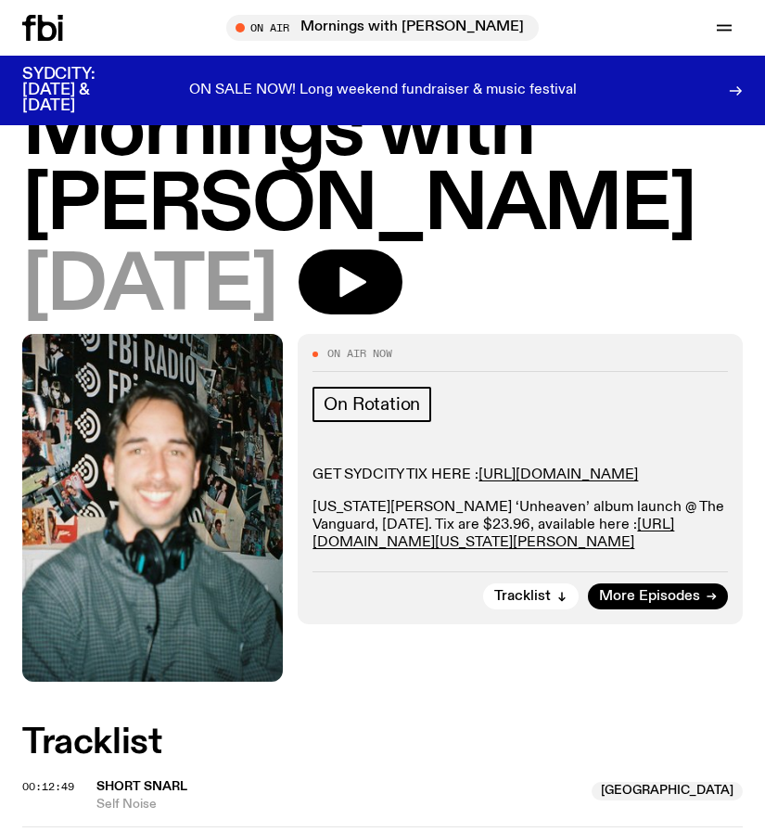
scroll to position [35, 0]
